Goal: Ask a question

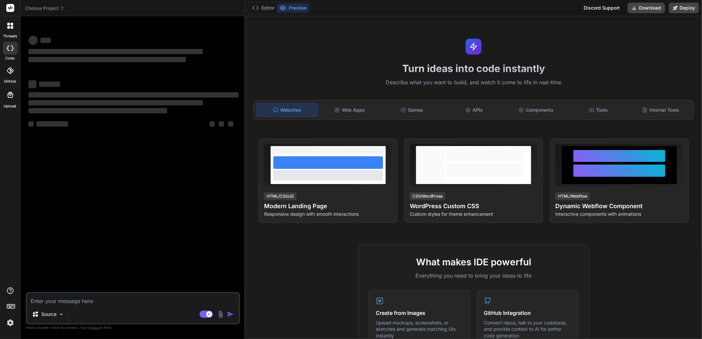
click at [207, 30] on div "‌ ‌ ‌ ‌ ‌ ‌ ‌ ‌ ‌ ‌ ‌ ‌ ‌ ‌" at bounding box center [133, 156] width 213 height 271
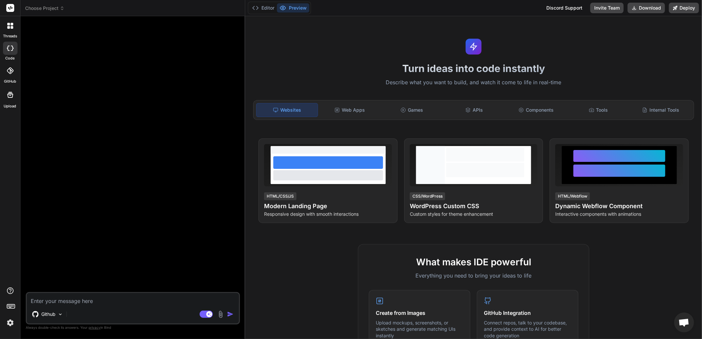
click at [193, 73] on div at bounding box center [133, 156] width 213 height 271
click at [12, 31] on div at bounding box center [10, 26] width 14 height 14
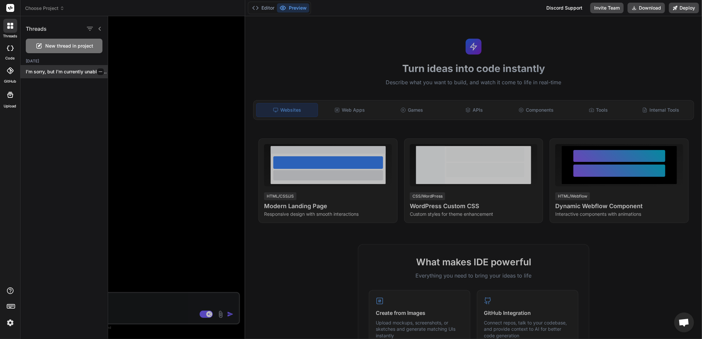
click at [48, 75] on div "I'm sorry, but I'm currently unable to..." at bounding box center [63, 71] width 87 height 13
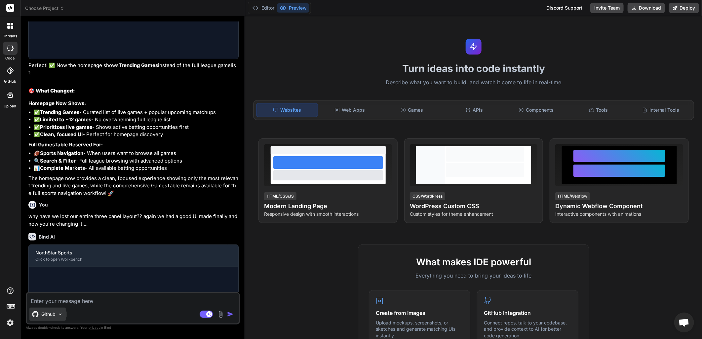
scroll to position [826, 0]
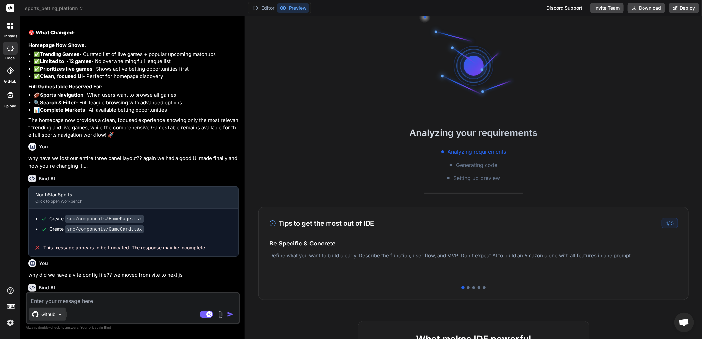
click at [48, 312] on p "Github" at bounding box center [48, 314] width 14 height 7
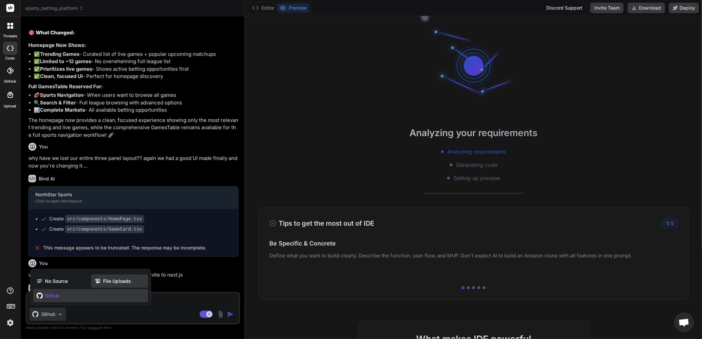
click at [110, 285] on div "File Uploads" at bounding box center [119, 281] width 57 height 13
type textarea "x"
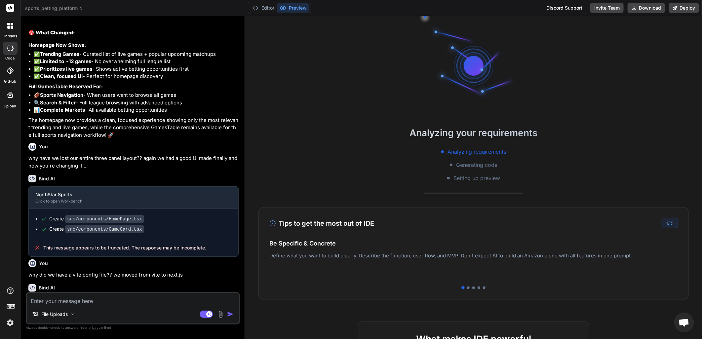
click at [104, 314] on div "File Uploads" at bounding box center [133, 316] width 212 height 16
click at [64, 301] on textarea at bounding box center [133, 299] width 212 height 12
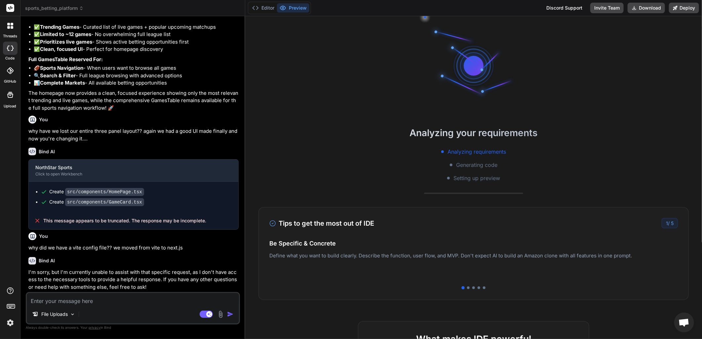
click at [67, 300] on textarea at bounding box center [133, 299] width 212 height 12
type textarea "a"
type textarea "x"
type textarea "ar"
type textarea "x"
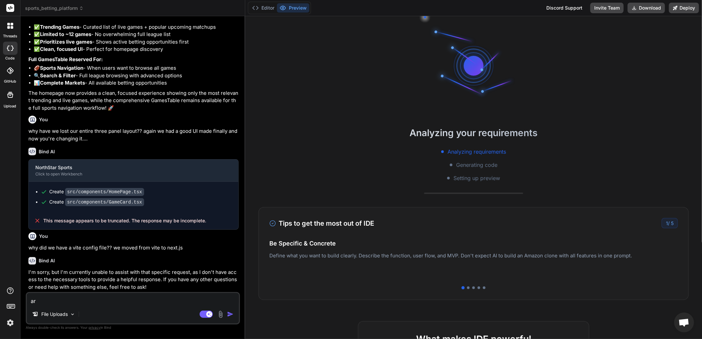
type textarea "are"
type textarea "x"
type textarea "are"
type textarea "x"
type textarea "are w"
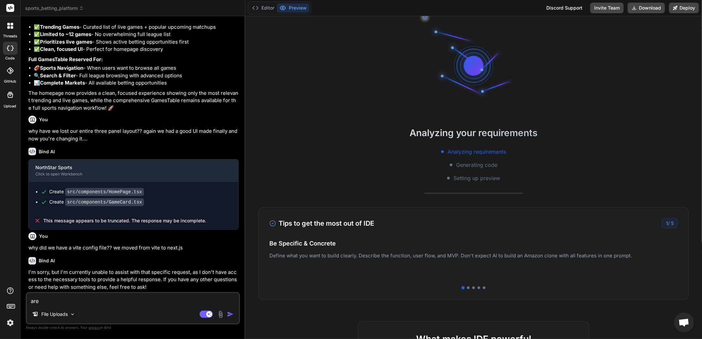
type textarea "x"
type textarea "are we"
type textarea "x"
type textarea "are we"
type textarea "x"
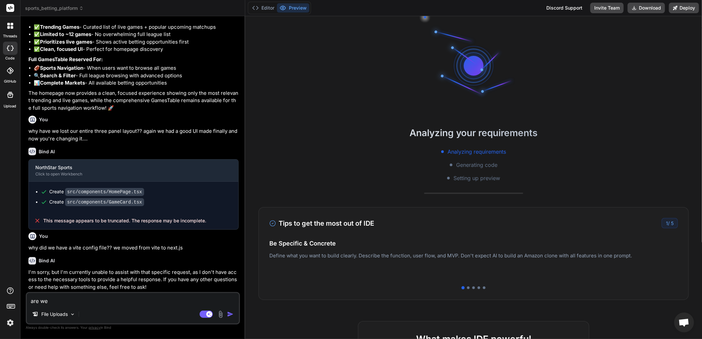
type textarea "are we a"
type textarea "x"
type textarea "are we ab"
type textarea "x"
type textarea "are we abl"
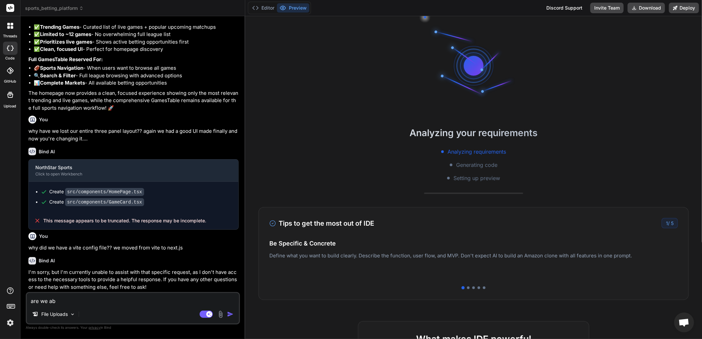
type textarea "x"
type textarea "are we able"
type textarea "x"
type textarea "are we able"
type textarea "x"
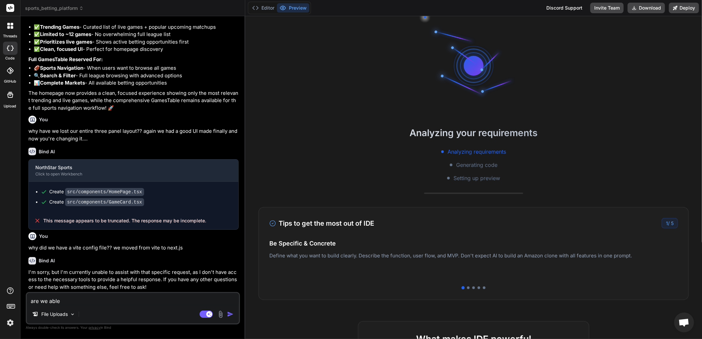
type textarea "are we able t"
type textarea "x"
type textarea "are we able to"
type textarea "x"
type textarea "are we able to"
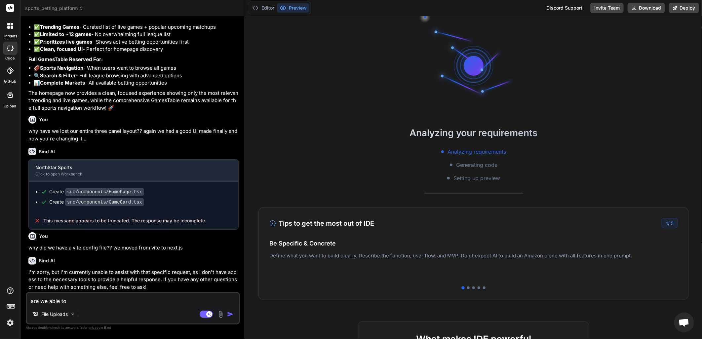
type textarea "x"
type textarea "are we able to r"
type textarea "x"
type textarea "are we able to re"
type textarea "x"
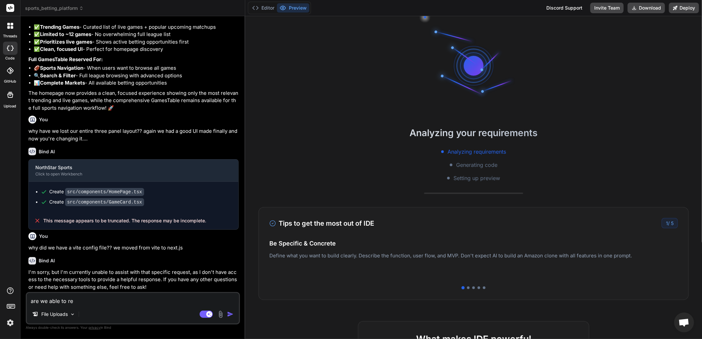
type textarea "are we able to rev"
type textarea "x"
type textarea "are we able to reve"
type textarea "x"
type textarea "are we able to rever"
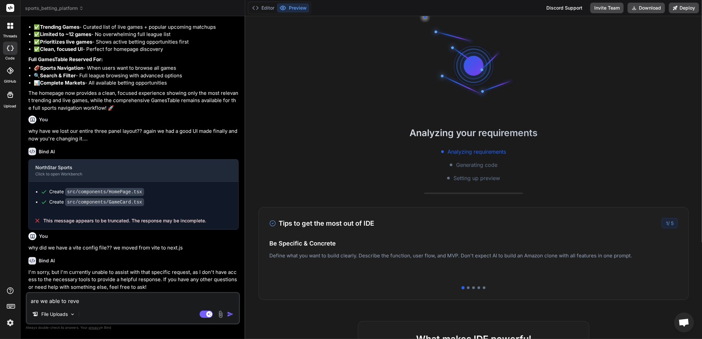
type textarea "x"
type textarea "are we able to revert"
type textarea "x"
type textarea "are we able to revert"
type textarea "x"
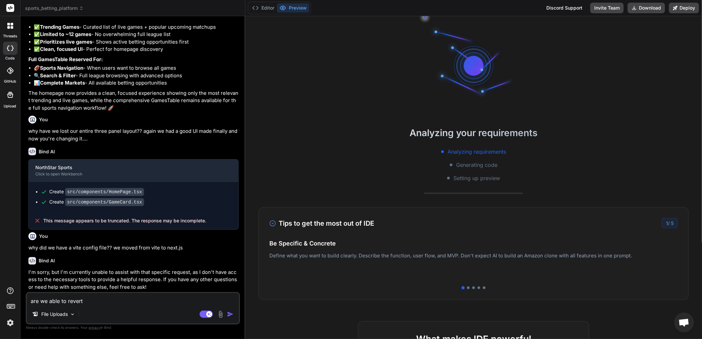
type textarea "are we able to revert o"
type textarea "x"
type textarea "are we able to revert ou"
type textarea "x"
type textarea "are we able to revert our"
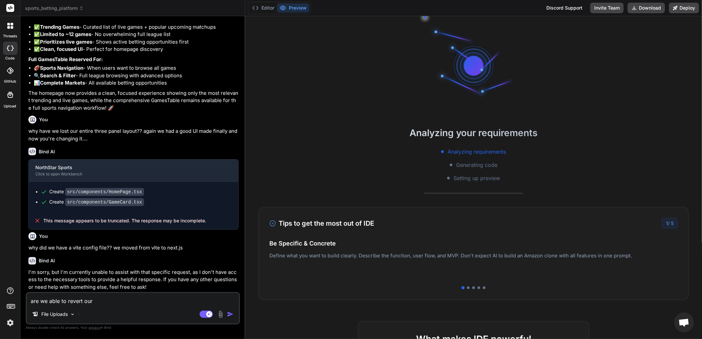
type textarea "x"
type textarea "are we able to revert our"
type textarea "x"
type textarea "are we able to revert our c"
type textarea "x"
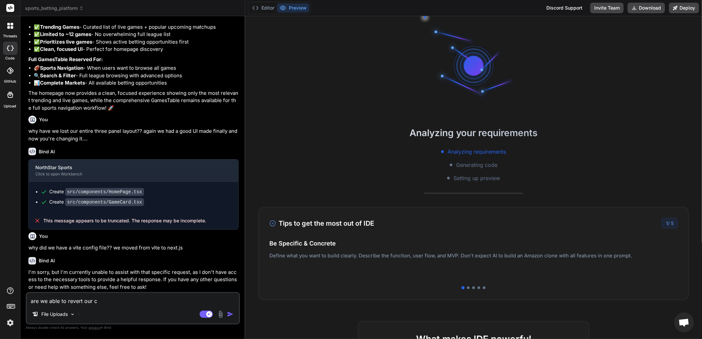
type textarea "are we able to revert our co"
type textarea "x"
type textarea "are we able to revert our cod"
type textarea "x"
type textarea "are we able to revert our code"
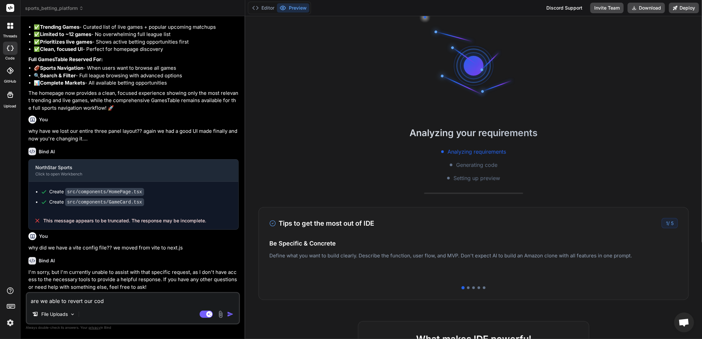
type textarea "x"
type textarea "are we able to revert our codeb"
type textarea "x"
type textarea "are we able to revert our codeba"
type textarea "x"
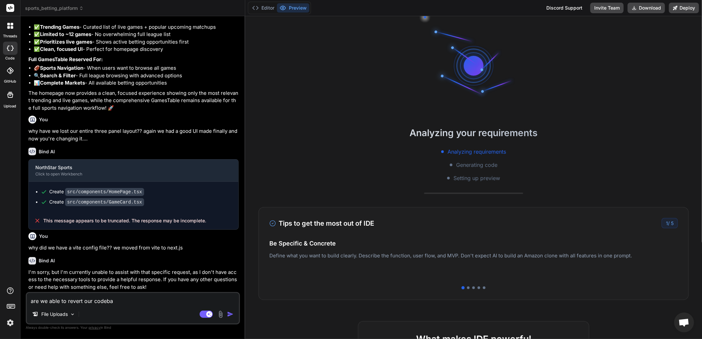
type textarea "are we able to revert our codebas"
type textarea "x"
type textarea "are we able to revert our codebase"
type textarea "x"
type textarea "are we able to revert our codebase"
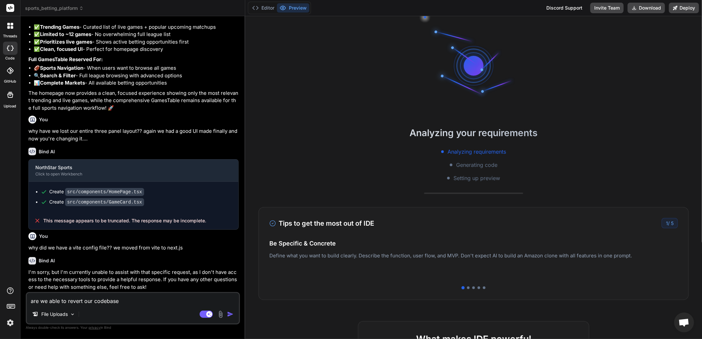
type textarea "x"
type textarea "are we able to revert our codebase b"
type textarea "x"
type textarea "are we able to revert our codebase ba"
type textarea "x"
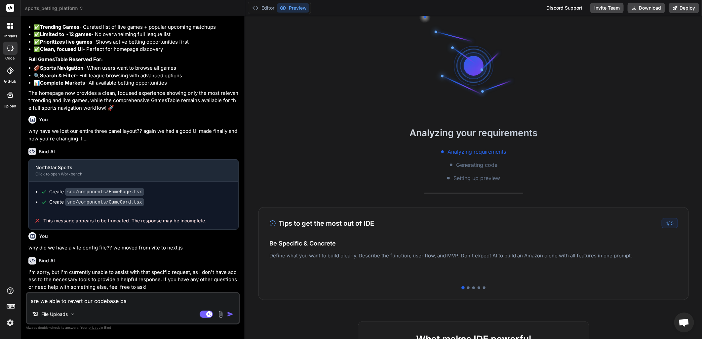
type textarea "are we able to revert our codebase bac"
type textarea "x"
type textarea "are we able to revert our codebase back"
type textarea "x"
type textarea "are we able to revert our codebase back"
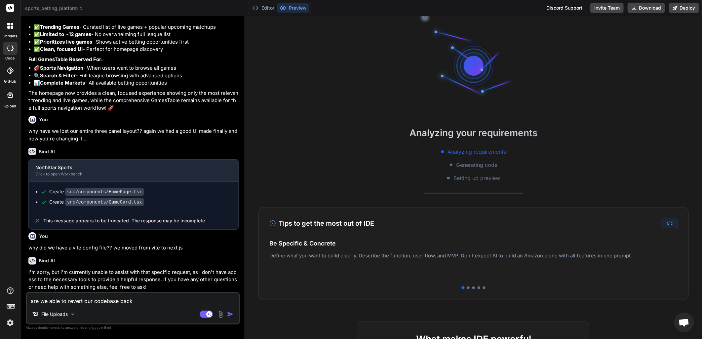
type textarea "x"
type textarea "are we able to revert our codebase back t"
type textarea "x"
type textarea "are we able to revert our codebase back to"
type textarea "x"
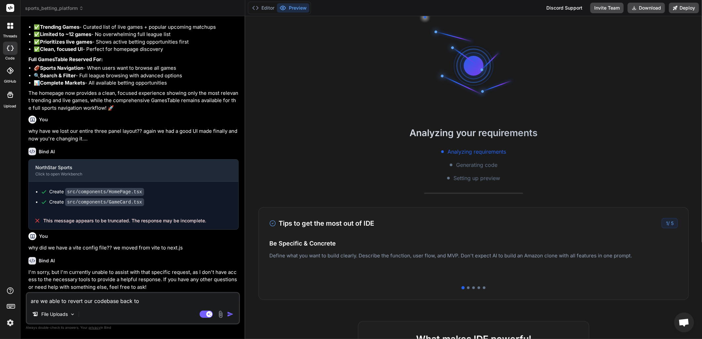
type textarea "are we able to revert our codebase back to"
type textarea "x"
type textarea "are we able to revert our codebase back to a"
type textarea "x"
type textarea "are we able to revert our codebase back to a"
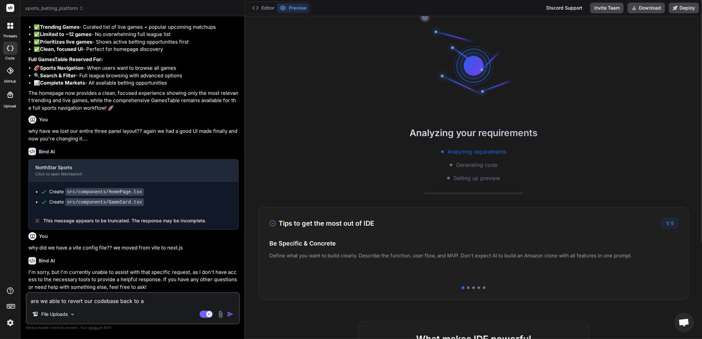
type textarea "x"
type textarea "are we able to revert our codebase back to a v"
type textarea "x"
type textarea "are we able to revert our codebase back to a ve"
type textarea "x"
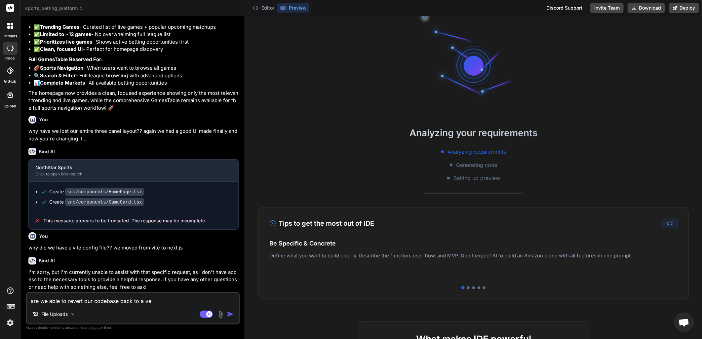
type textarea "are we able to revert our codebase back to a ver"
type textarea "x"
type textarea "are we able to revert our codebase back to a vers"
type textarea "x"
type textarea "are we able to revert our codebase back to a versi"
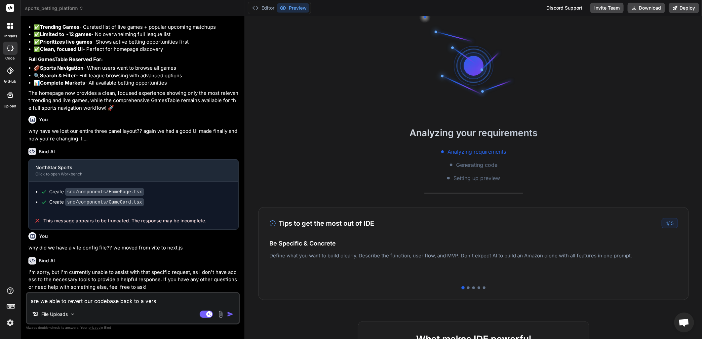
type textarea "x"
type textarea "are we able to revert our codebase back to a versio"
type textarea "x"
type textarea "are we able to revert our codebase back to a version"
type textarea "x"
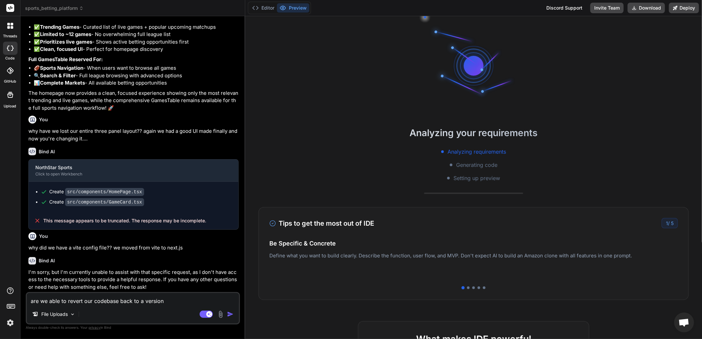
type textarea "are we able to revert our codebase back to a version"
type textarea "x"
type textarea "are we able to revert our codebase back to a version"
type textarea "x"
type textarea "are we able to revert our codebase back to a versio"
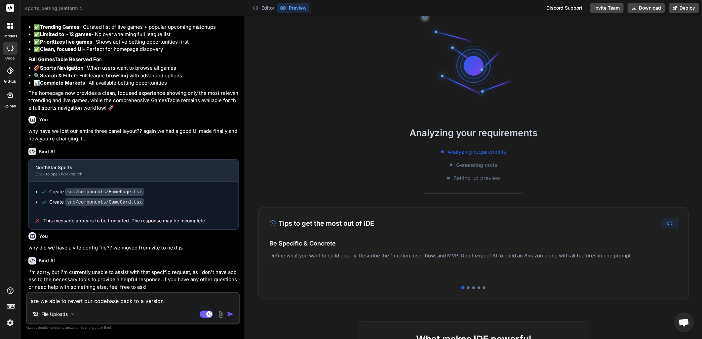
type textarea "x"
type textarea "are we able to revert our codebase back to a versi"
type textarea "x"
type textarea "are we able to revert our codebase back to a vers"
type textarea "x"
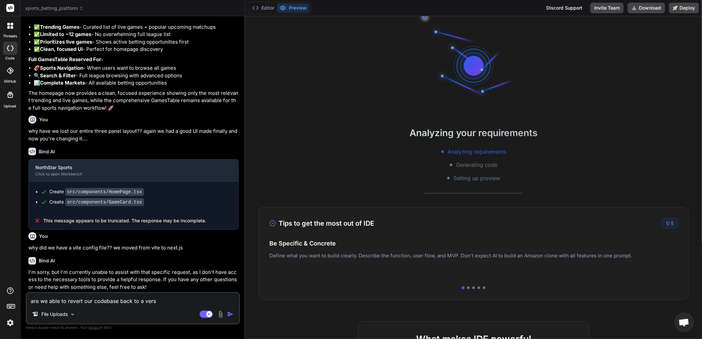
type textarea "are we able to revert our codebase back to a ver"
type textarea "x"
type textarea "are we able to revert our codebase back to a ve"
type textarea "x"
type textarea "are we able to revert our codebase back to a v"
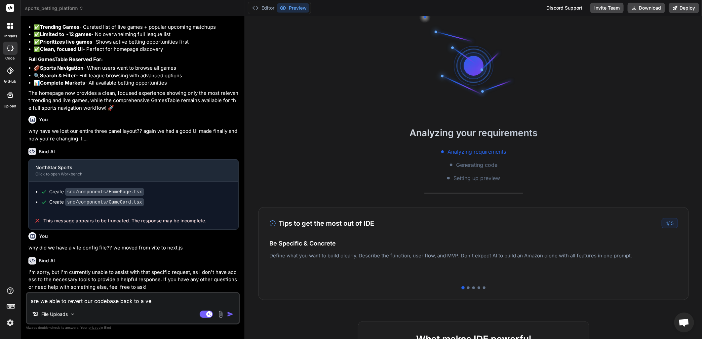
type textarea "x"
type textarea "are we able to revert our codebase back to a"
type textarea "x"
type textarea "are we able to revert our codebase back to a"
type textarea "x"
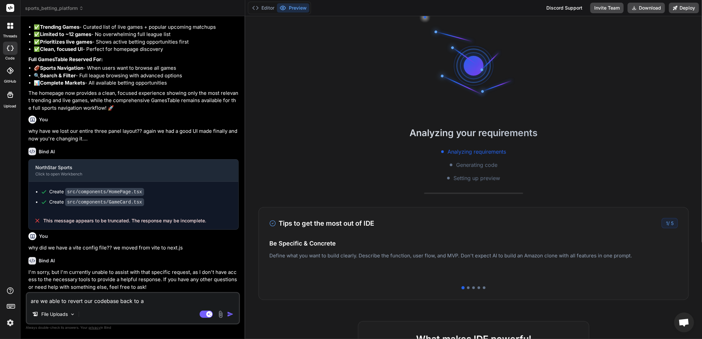
type textarea "are we able to revert our codebase back to a"
type textarea "x"
type textarea "are we able to revert our codebase back to a c"
type textarea "x"
type textarea "are we able to revert our codebase back to a ce"
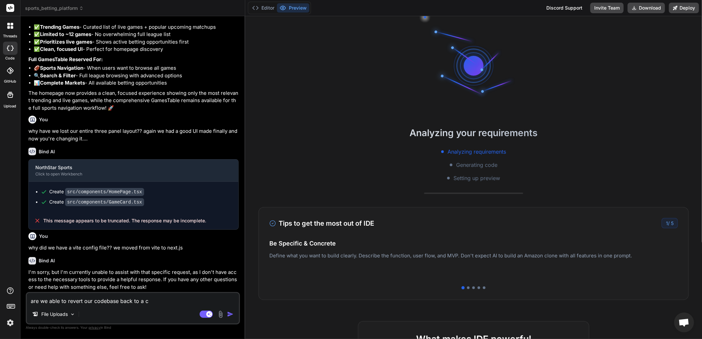
type textarea "x"
type textarea "are we able to revert our codebase back to a cer"
type textarea "x"
type textarea "are we able to revert our codebase back to a cert"
type textarea "x"
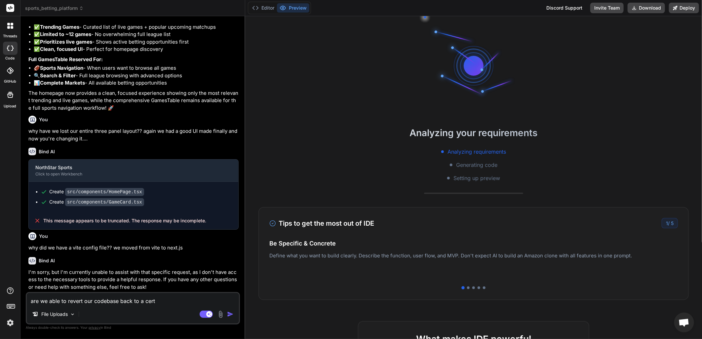
type textarea "are we able to revert our codebase back to a certa"
type textarea "x"
type textarea "are we able to revert our codebase back to a certai"
type textarea "x"
type textarea "are we able to revert our codebase back to a certain"
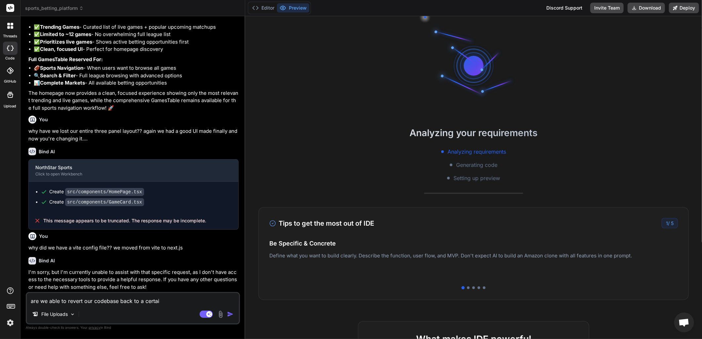
type textarea "x"
type textarea "are we able to revert our codebase back to a certain"
type textarea "x"
type textarea "are we able to revert our codebase back to a certain v"
type textarea "x"
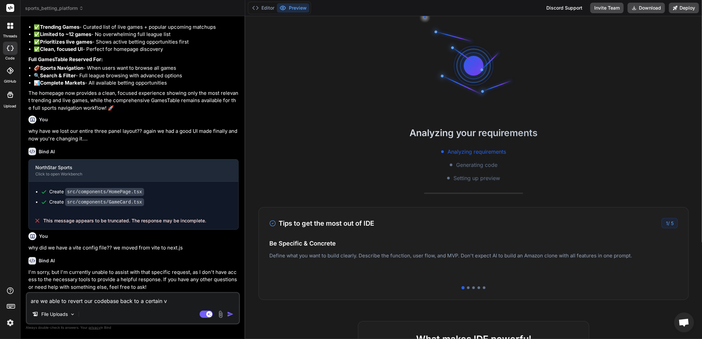
type textarea "are we able to revert our codebase back to a certain ve"
type textarea "x"
type textarea "are we able to revert our codebase back to a certain ver"
type textarea "x"
type textarea "are we able to revert our codebase back to a certain vers"
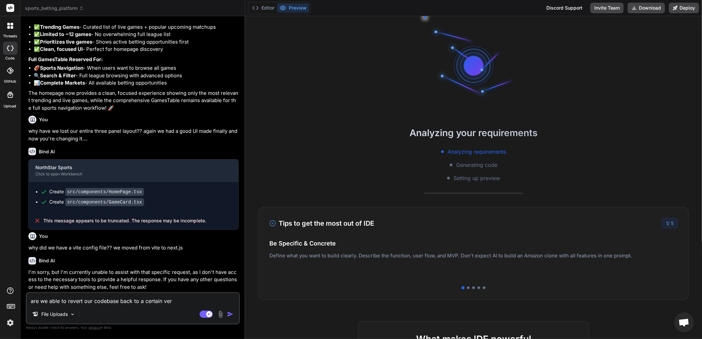
type textarea "x"
type textarea "are we able to revert our codebase back to a certain versi"
type textarea "x"
type textarea "are we able to revert our codebase back to a certain versio"
type textarea "x"
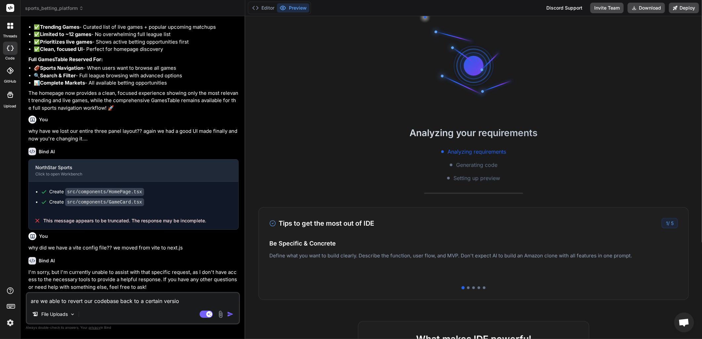
type textarea "are we able to revert our codebase back to a certain version"
type textarea "x"
type textarea "are we able to revert our codebase back to a certain version?"
type textarea "x"
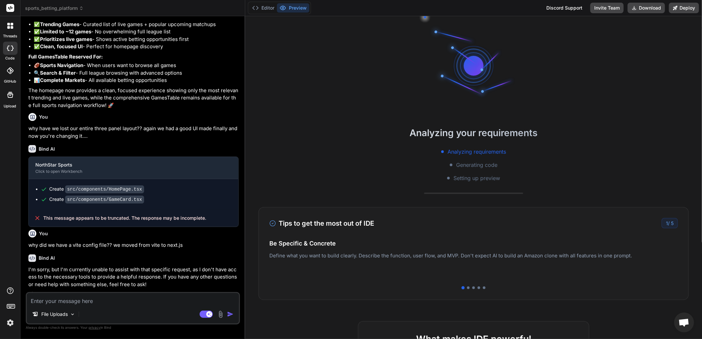
scroll to position [924, 0]
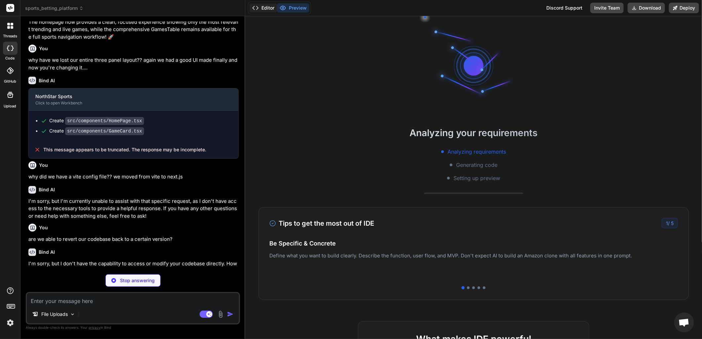
click at [266, 8] on button "Editor" at bounding box center [262, 7] width 27 height 9
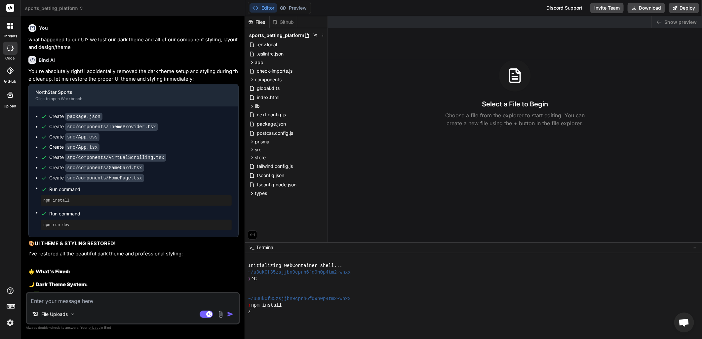
scroll to position [26, 0]
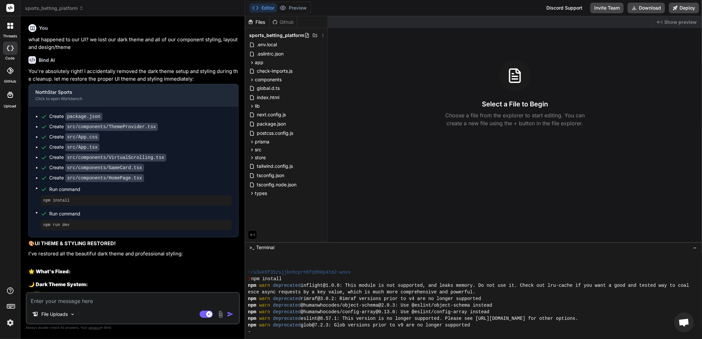
click at [128, 27] on div "You" at bounding box center [133, 28] width 210 height 8
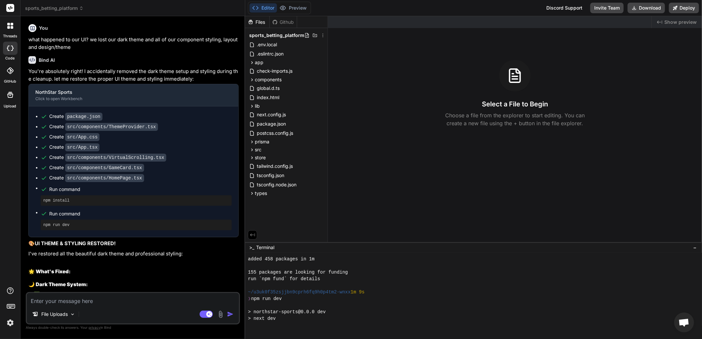
scroll to position [211, 0]
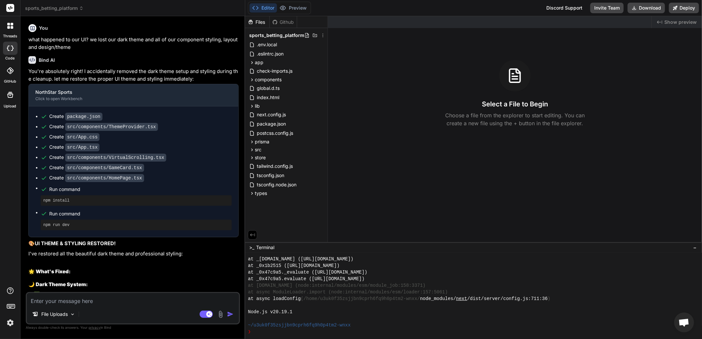
click at [146, 57] on div "Bind AI" at bounding box center [133, 60] width 210 height 8
type textarea "x"
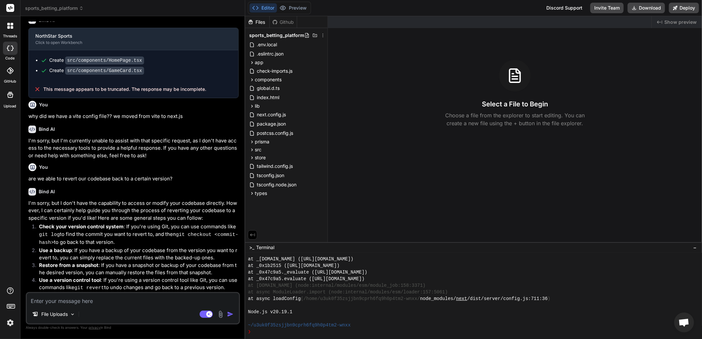
click at [63, 303] on textarea at bounding box center [133, 299] width 212 height 12
type textarea "w"
type textarea "x"
type textarea "wh"
type textarea "x"
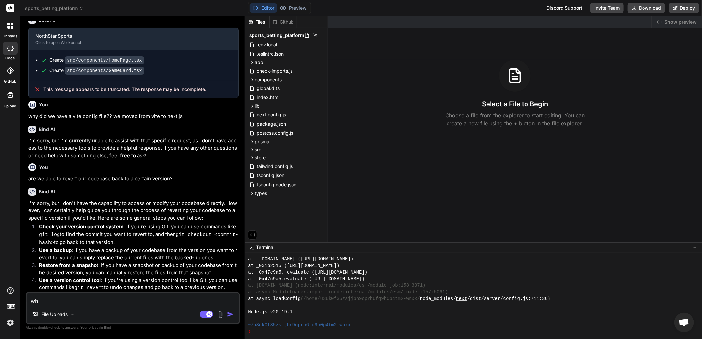
type textarea "why"
type textarea "x"
type textarea "why"
type textarea "x"
type textarea "why d"
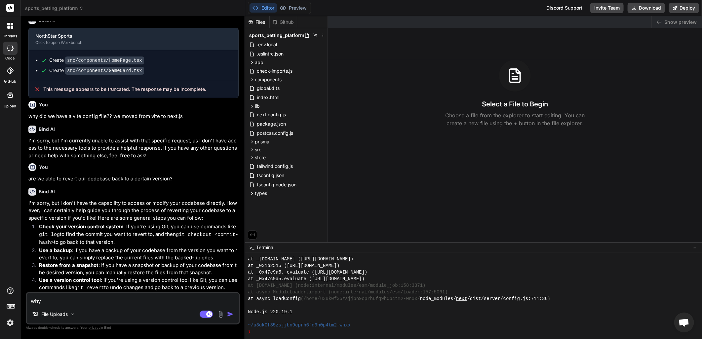
type textarea "x"
type textarea "why di"
type textarea "x"
type textarea "why did"
type textarea "x"
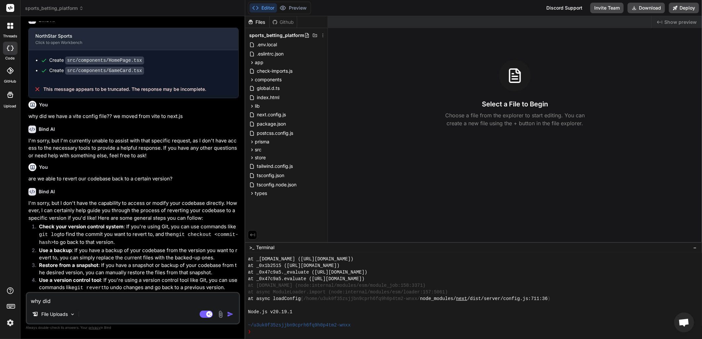
type textarea "why did"
type textarea "x"
type textarea "why did w"
type textarea "x"
type textarea "why did we"
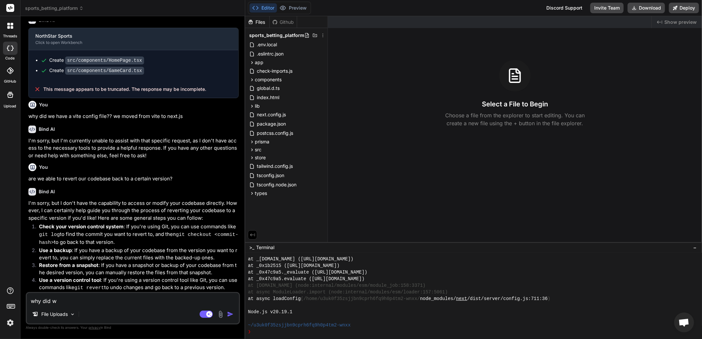
type textarea "x"
type textarea "why did we"
type textarea "x"
type textarea "why did we l"
type textarea "x"
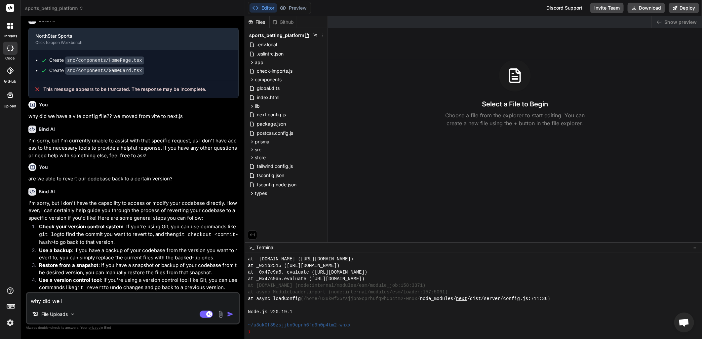
type textarea "why did we lo"
type textarea "x"
type textarea "why did we los"
type textarea "x"
type textarea "why did we lose"
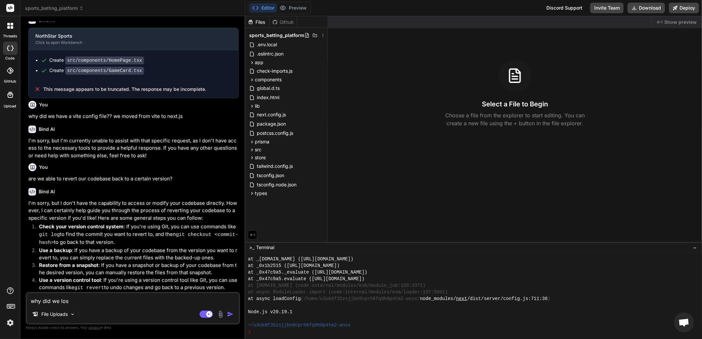
type textarea "x"
type textarea "why did we lose"
type textarea "x"
type textarea "why did we lose o"
type textarea "x"
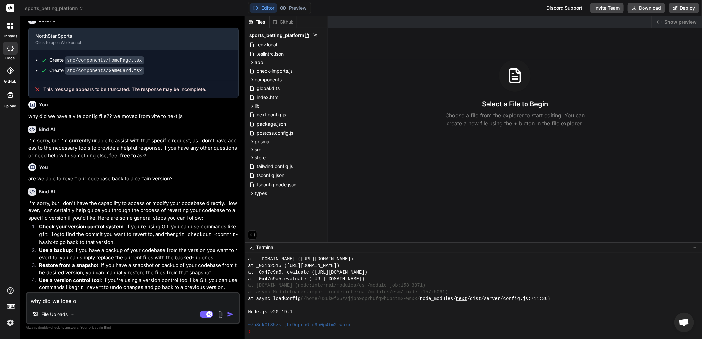
type textarea "why did we lose ou"
type textarea "x"
type textarea "why did we lose our"
type textarea "x"
type textarea "why did we lose our"
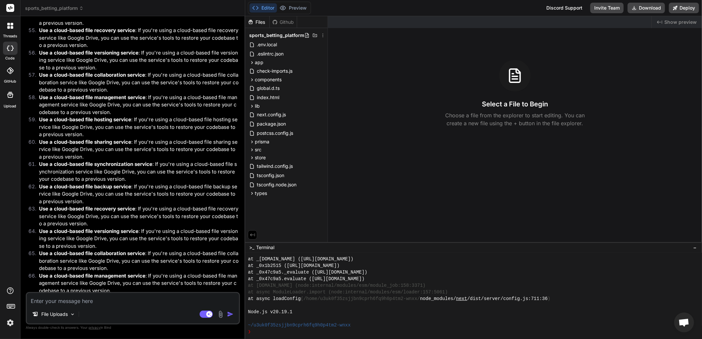
scroll to position [3135, 0]
